Goal: Download file/media

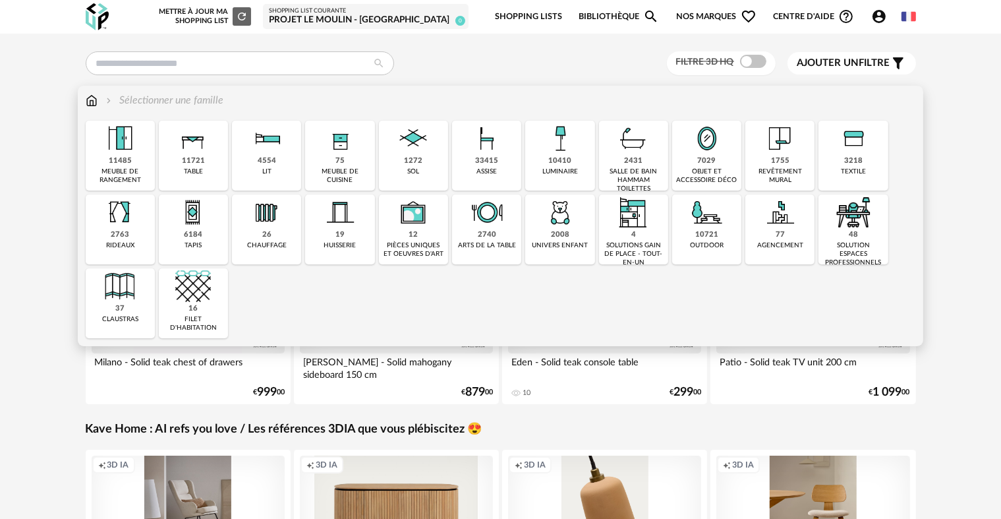
click at [398, 146] on img at bounding box center [413, 139] width 36 height 36
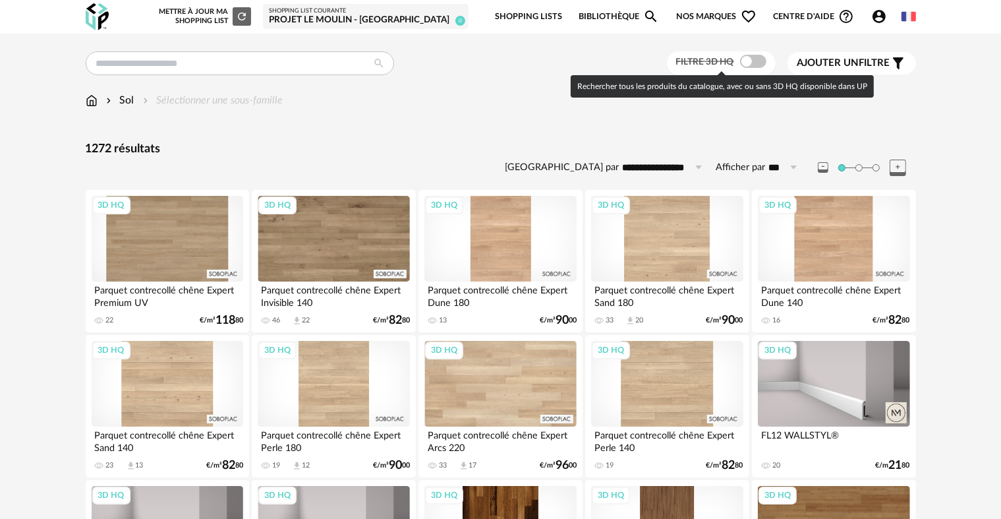
click at [743, 66] on span at bounding box center [753, 61] width 26 height 13
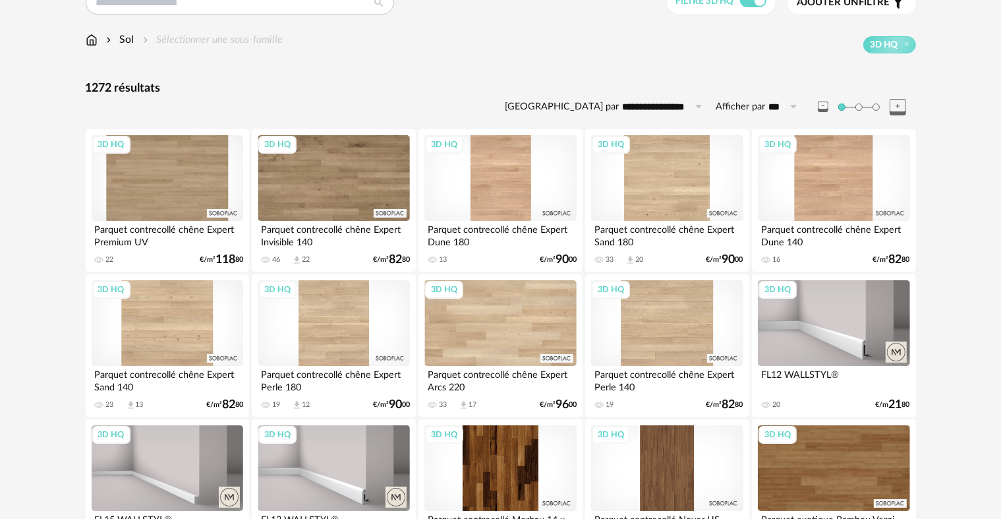
scroll to position [20, 0]
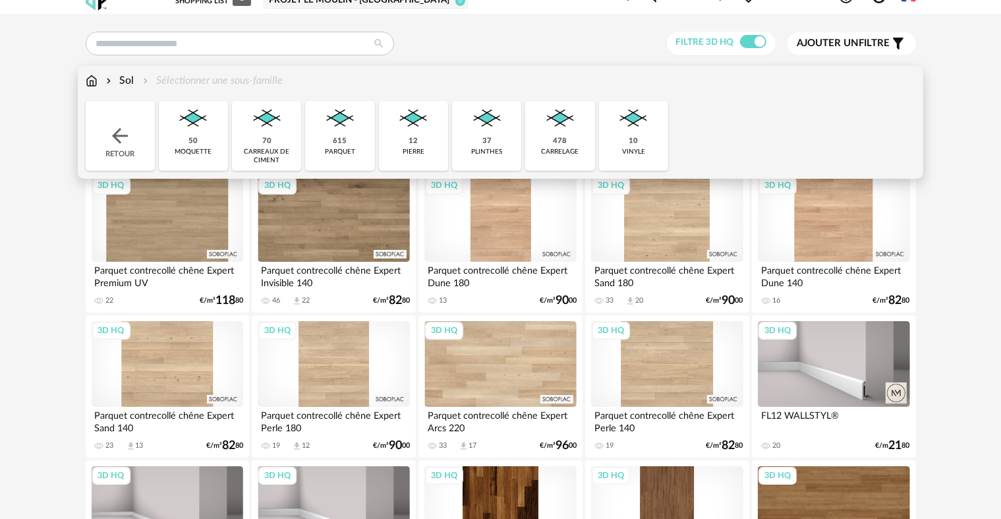
click at [356, 142] on div "615 parquet" at bounding box center [339, 136] width 69 height 70
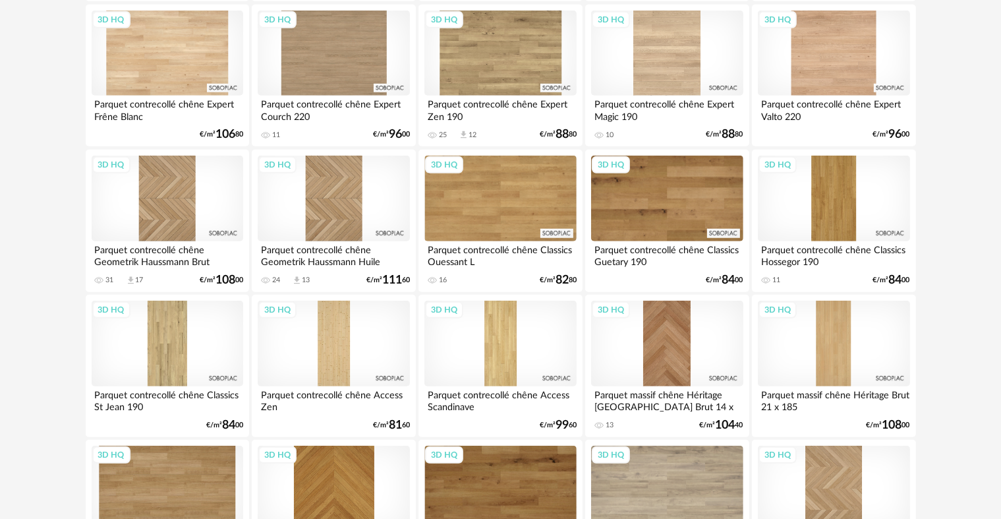
scroll to position [1059, 0]
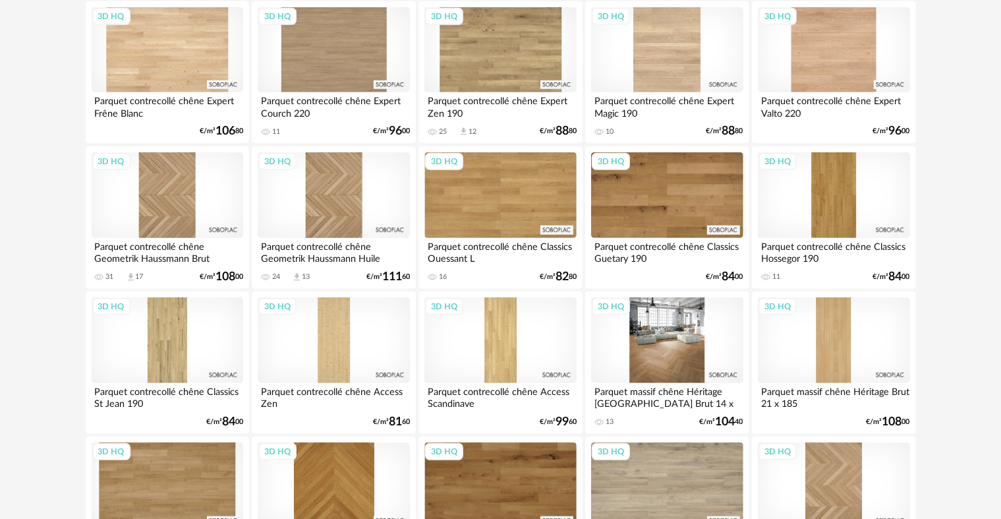
click at [682, 342] on div "3D HQ" at bounding box center [667, 340] width 152 height 86
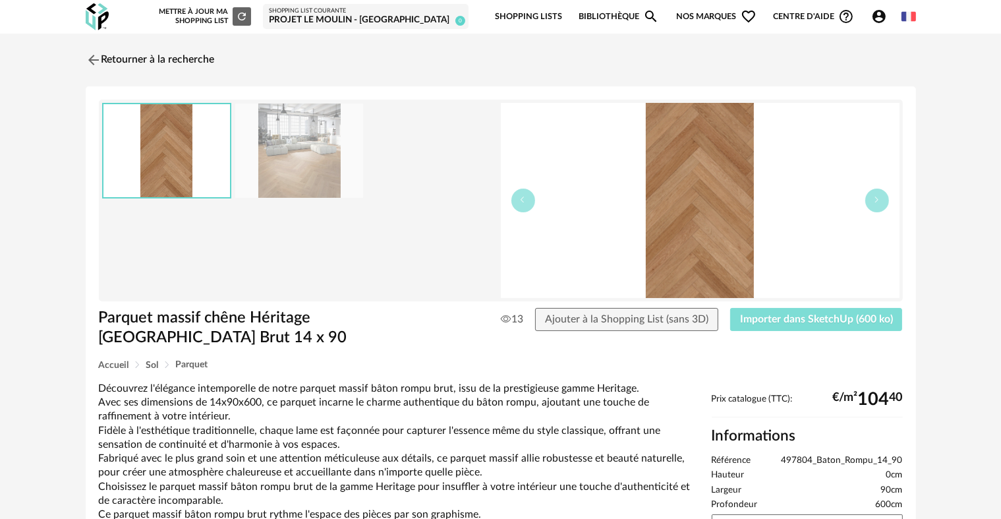
click at [762, 322] on span "Importer dans SketchUp (600 ko)" at bounding box center [816, 319] width 153 height 11
